Goal: Find specific page/section: Find specific page/section

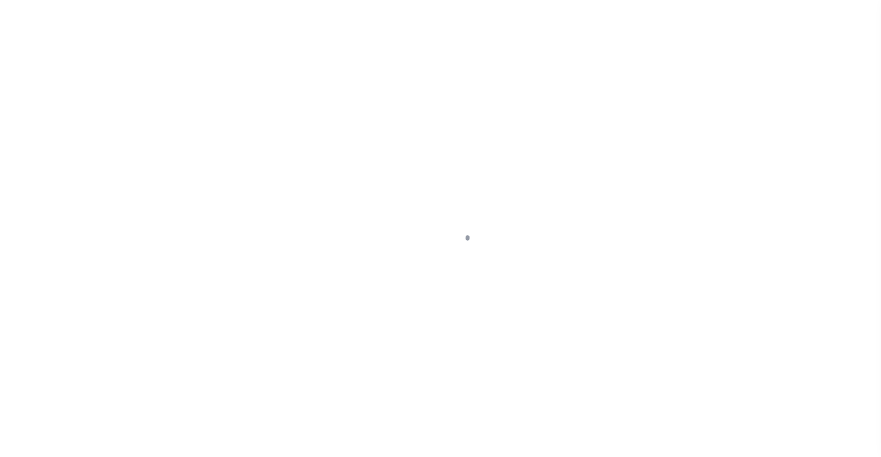
scroll to position [76, 0]
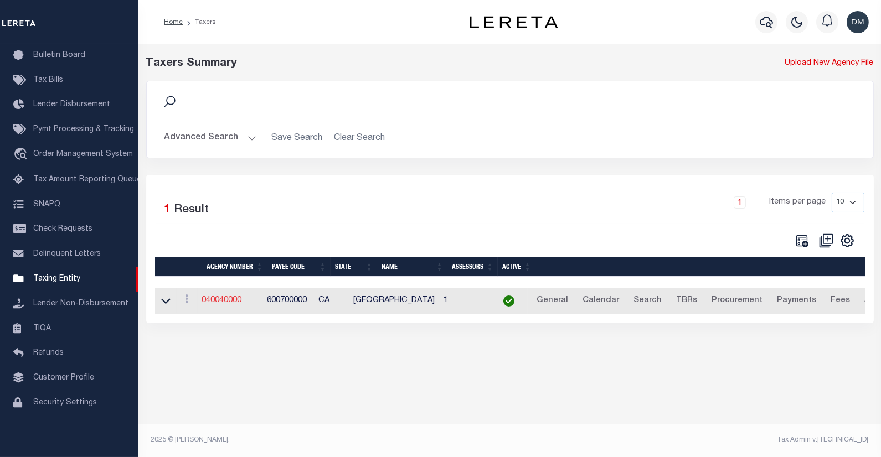
click at [217, 300] on link "040040000" at bounding box center [222, 301] width 40 height 8
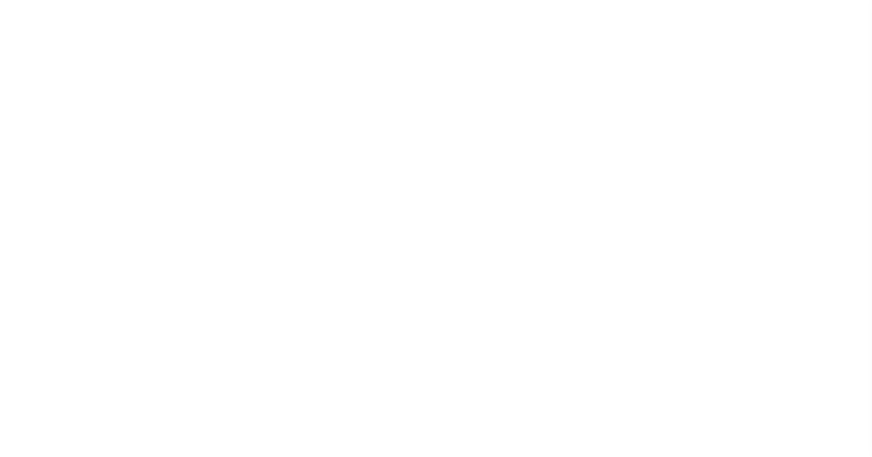
select select
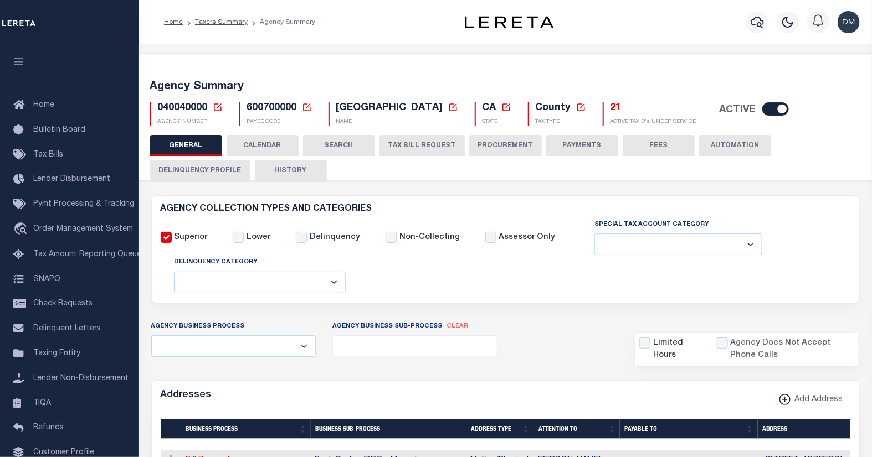
click at [217, 107] on icon at bounding box center [218, 108] width 8 height 8
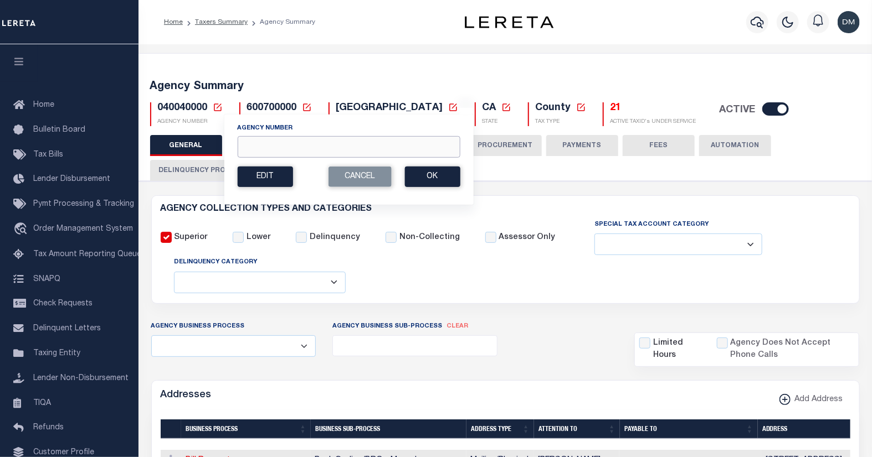
click at [267, 150] on input "Agency Number" at bounding box center [348, 147] width 223 height 22
type input "410790000"
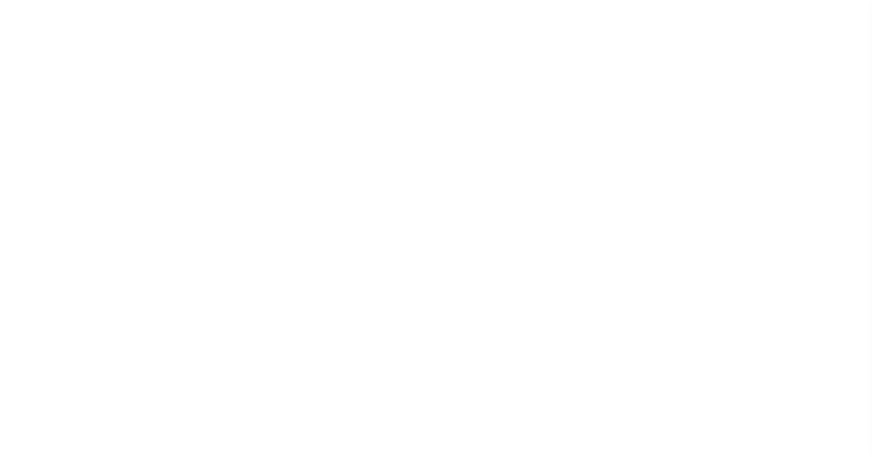
select select
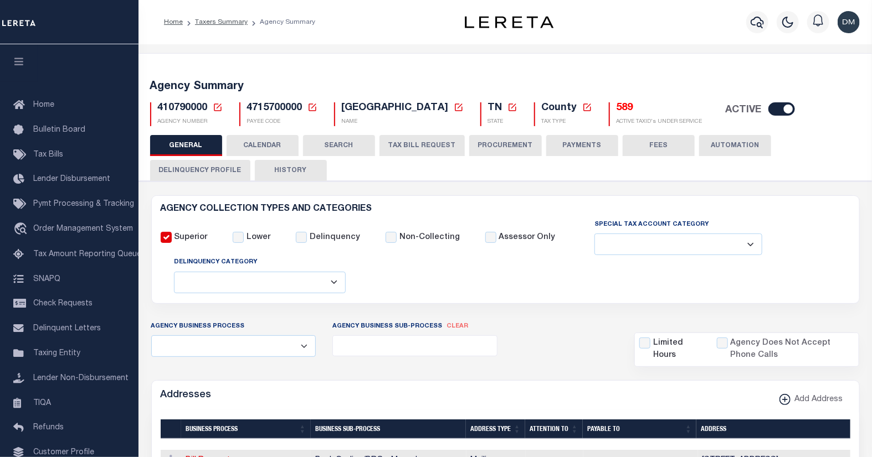
click at [616, 110] on h5 "589" at bounding box center [659, 108] width 86 height 12
